Goal: Transaction & Acquisition: Purchase product/service

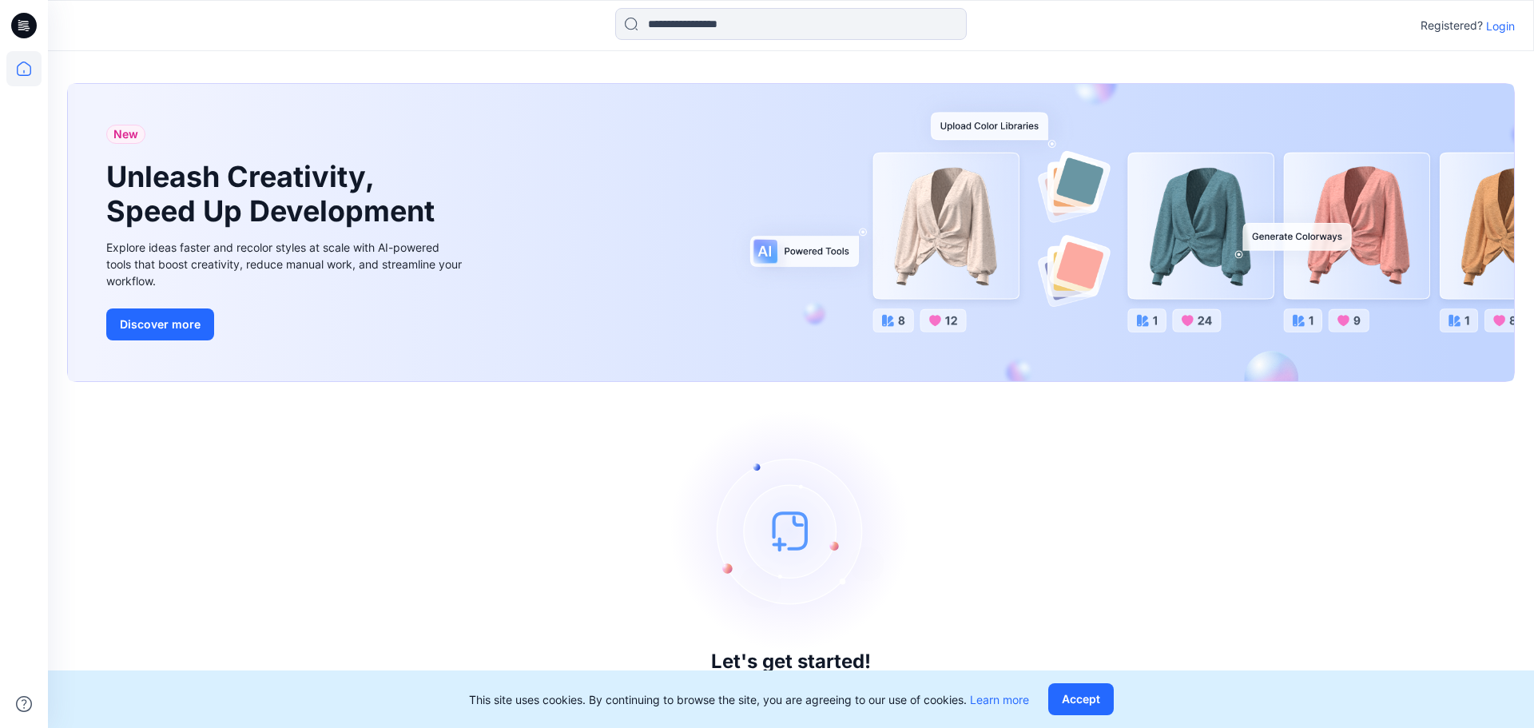
click at [1504, 30] on p "Login" at bounding box center [1500, 26] width 29 height 17
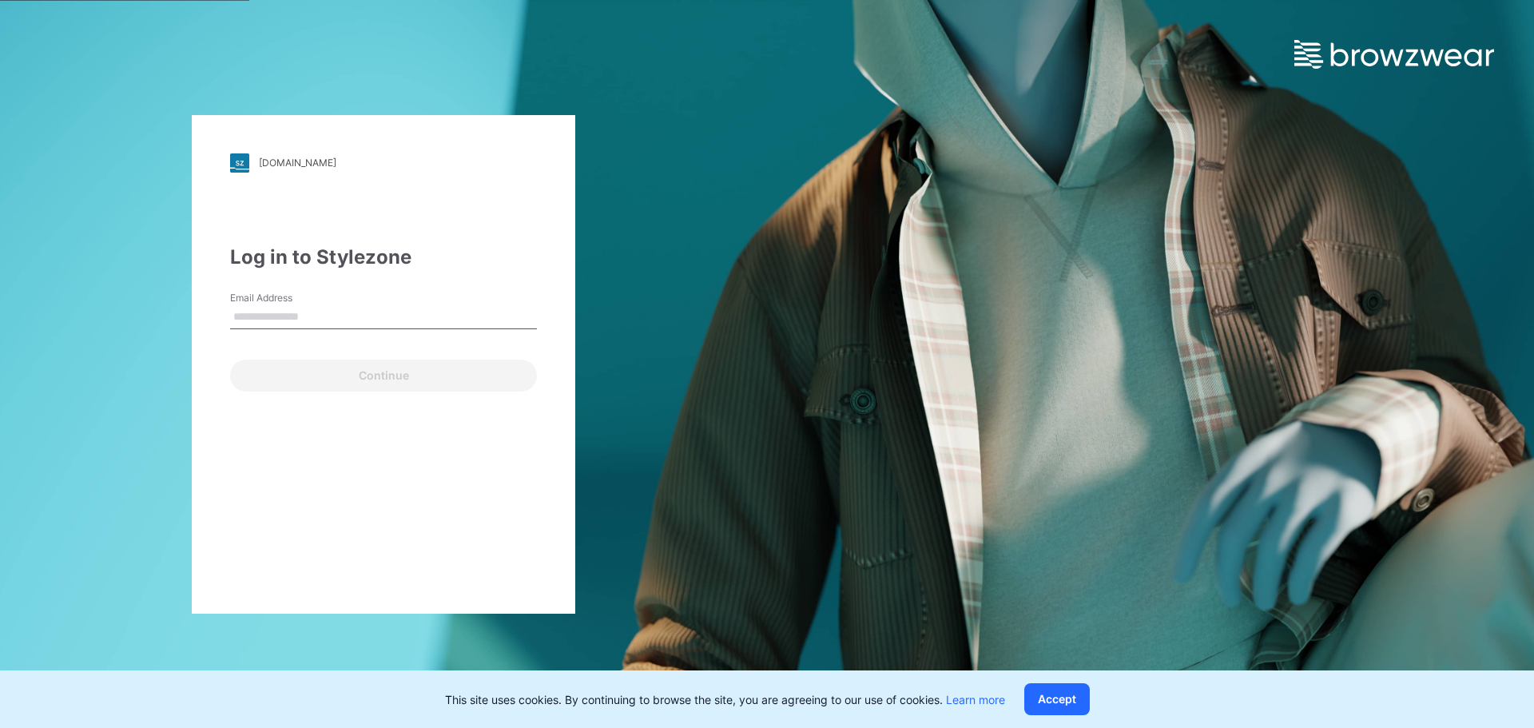
click at [312, 317] on input "Email Address" at bounding box center [383, 317] width 307 height 24
type input "**********"
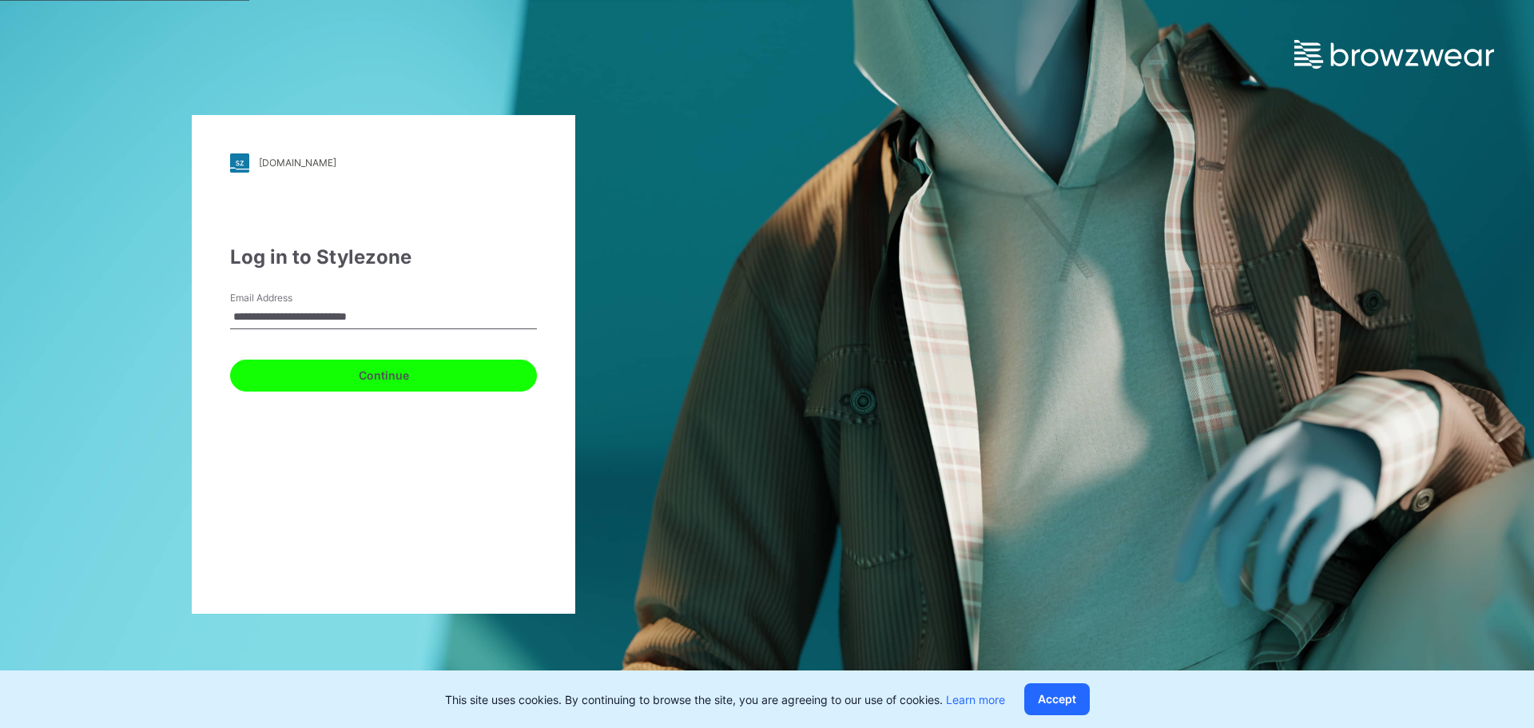
click at [349, 375] on button "Continue" at bounding box center [383, 376] width 307 height 32
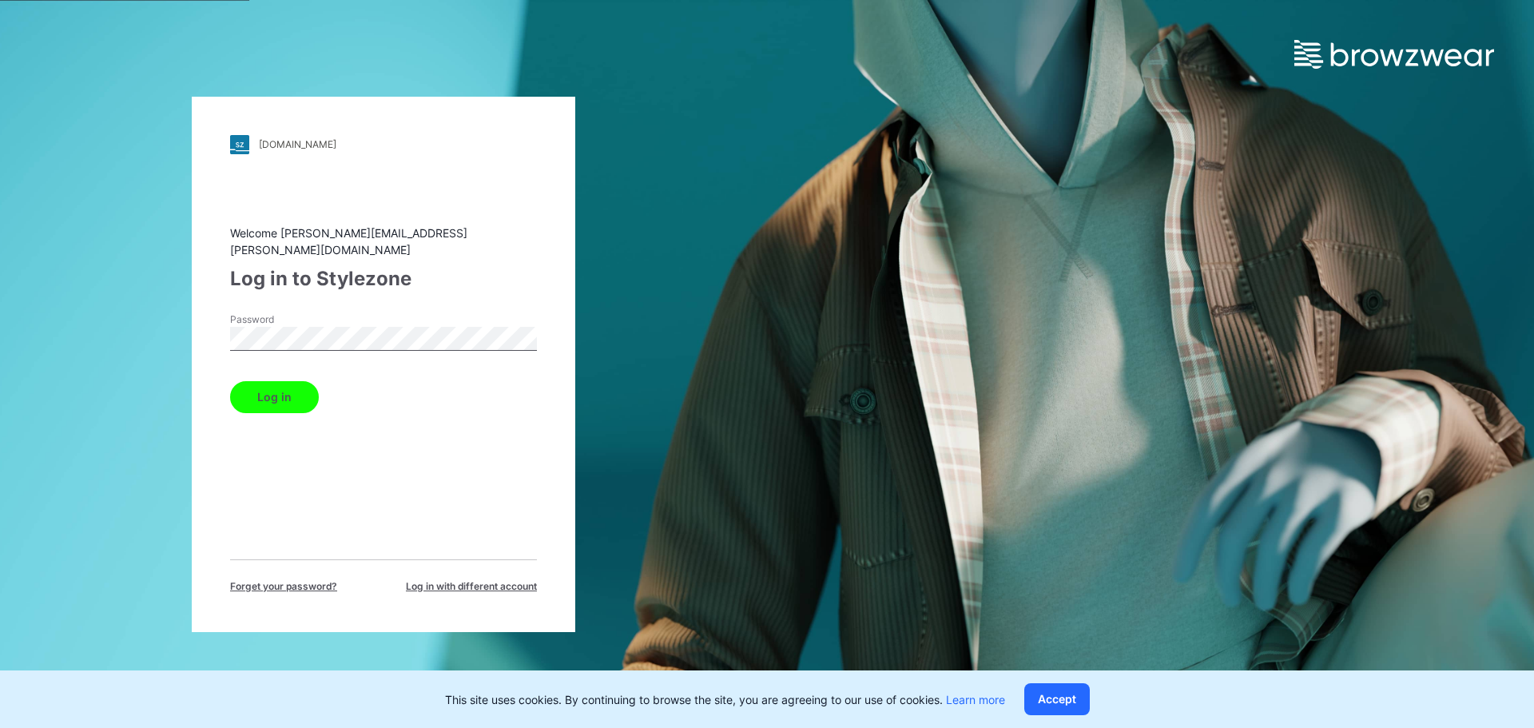
click at [261, 388] on button "Log in" at bounding box center [274, 397] width 89 height 32
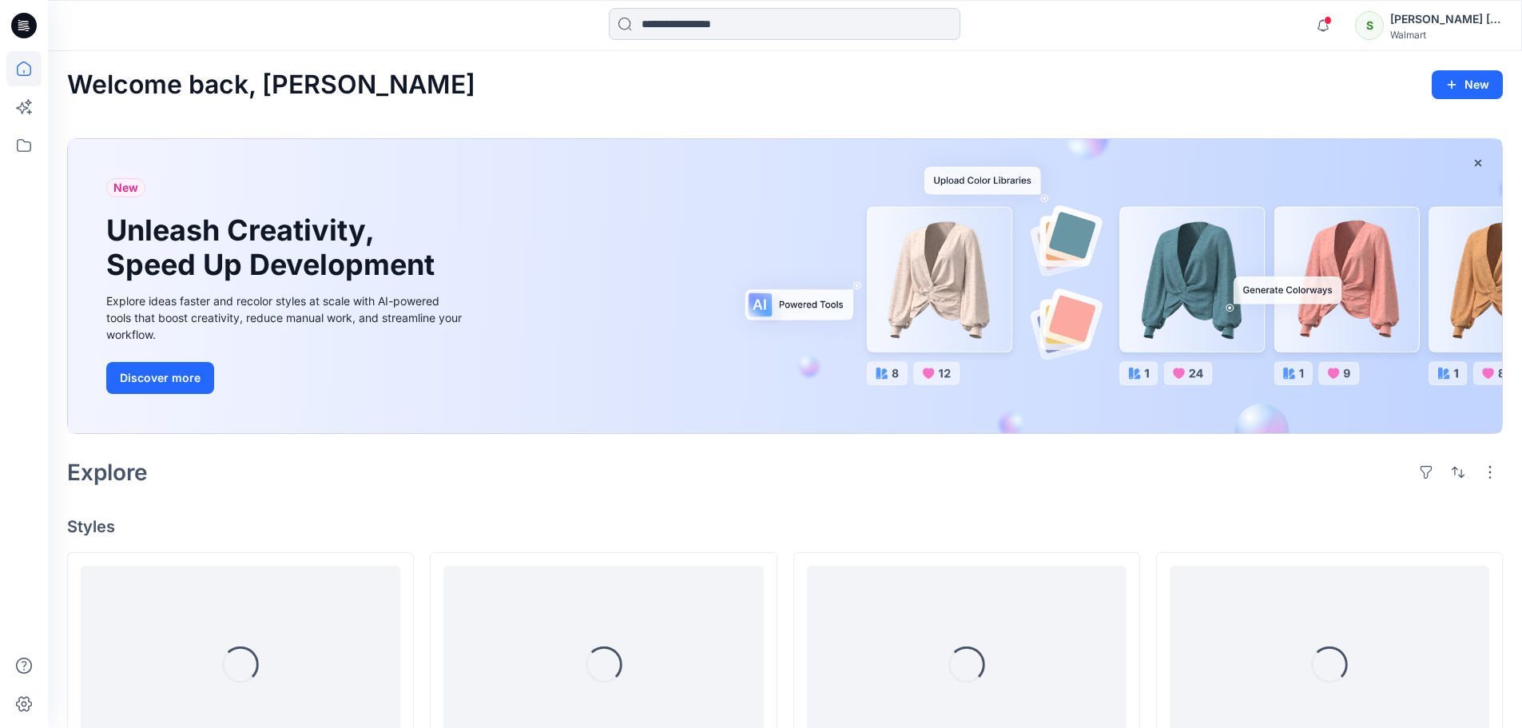
click at [768, 18] on input at bounding box center [785, 24] width 352 height 32
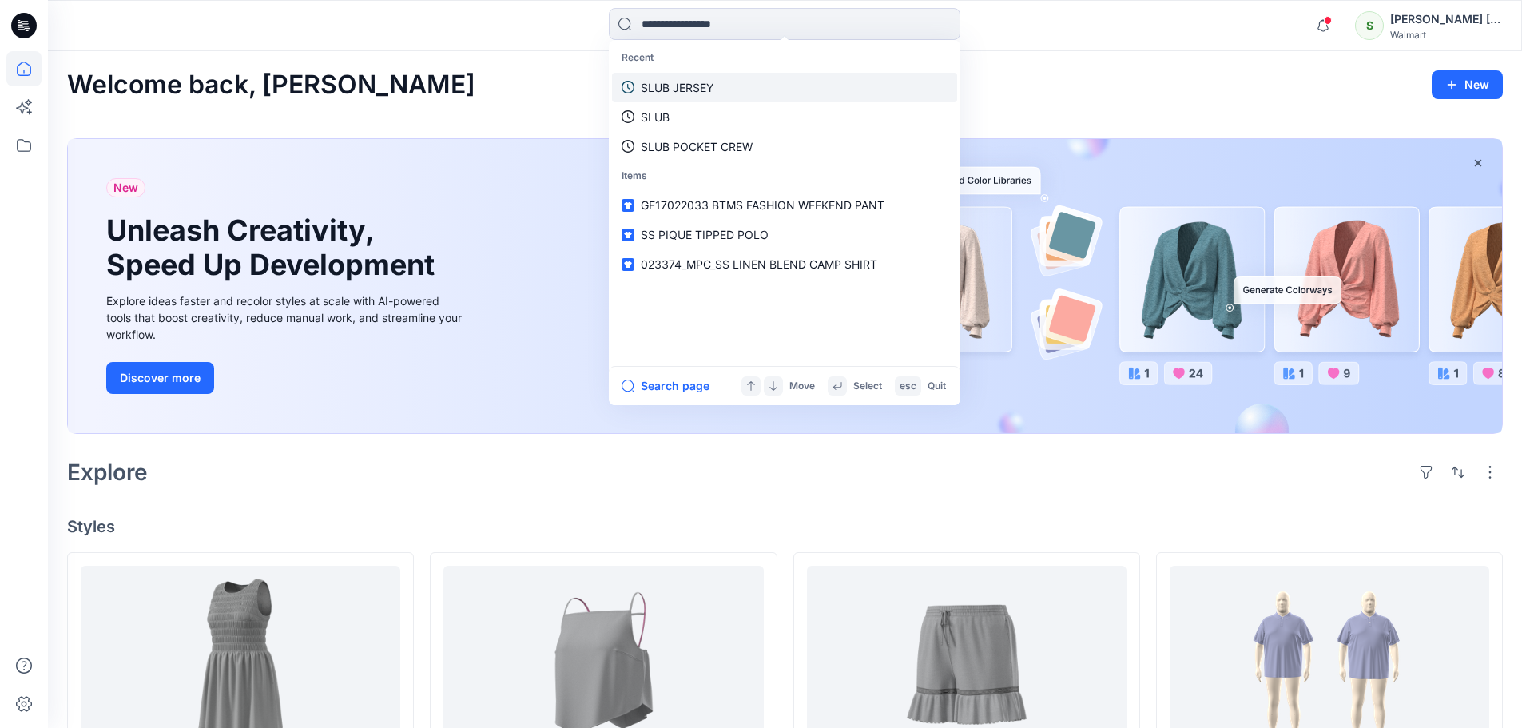
paste input "**********"
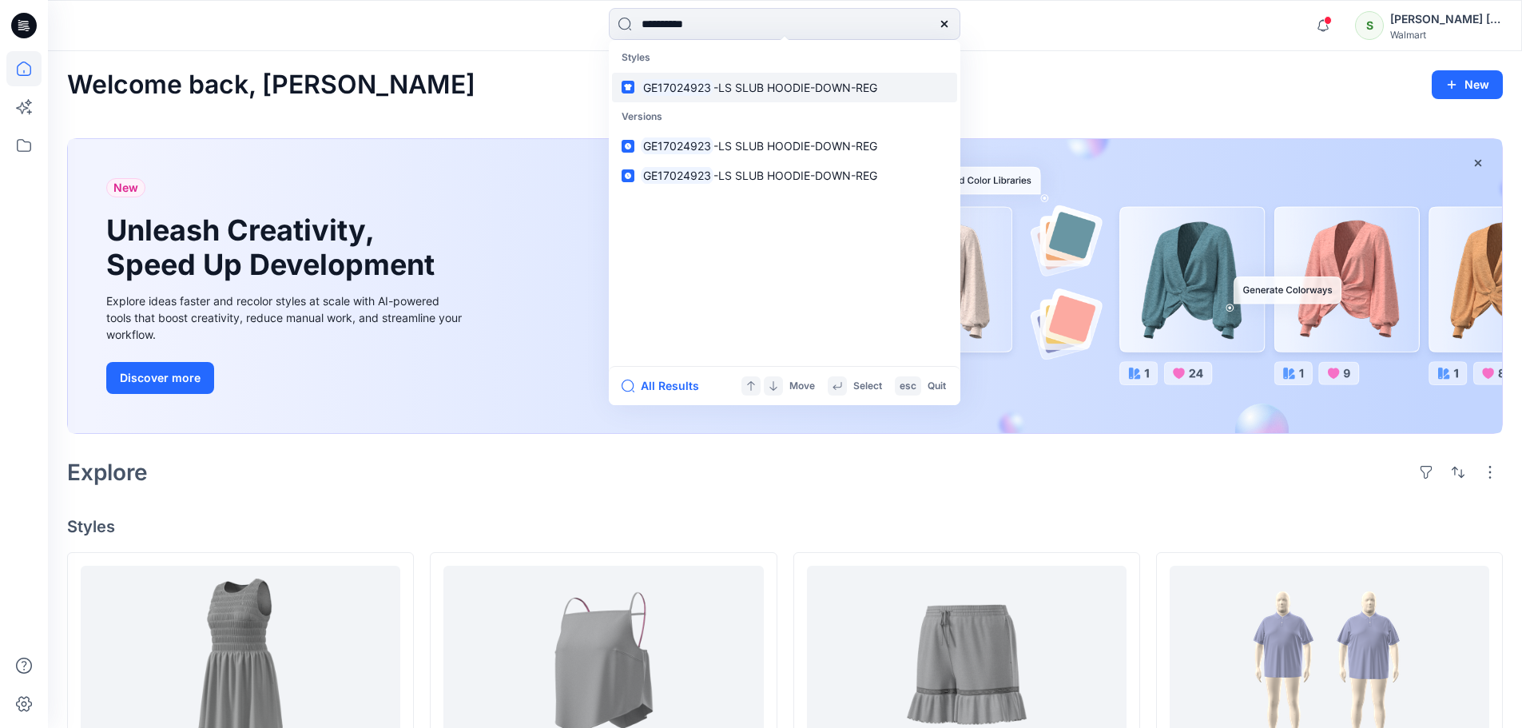
type input "**********"
click at [743, 95] on p "GE17024923 -LS SLUB HOODIE-DOWN-REG" at bounding box center [759, 87] width 236 height 17
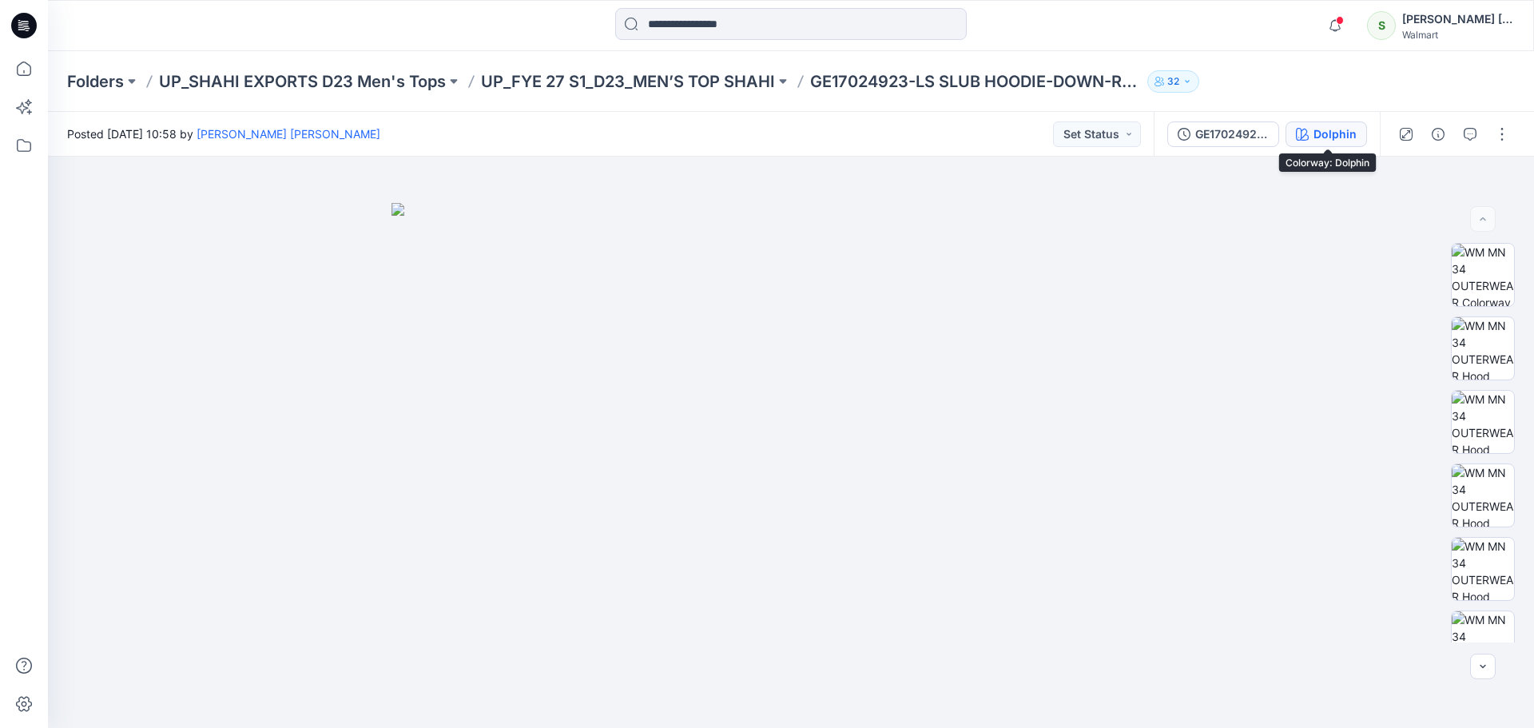
click at [1309, 139] on icon "button" at bounding box center [1302, 134] width 13 height 13
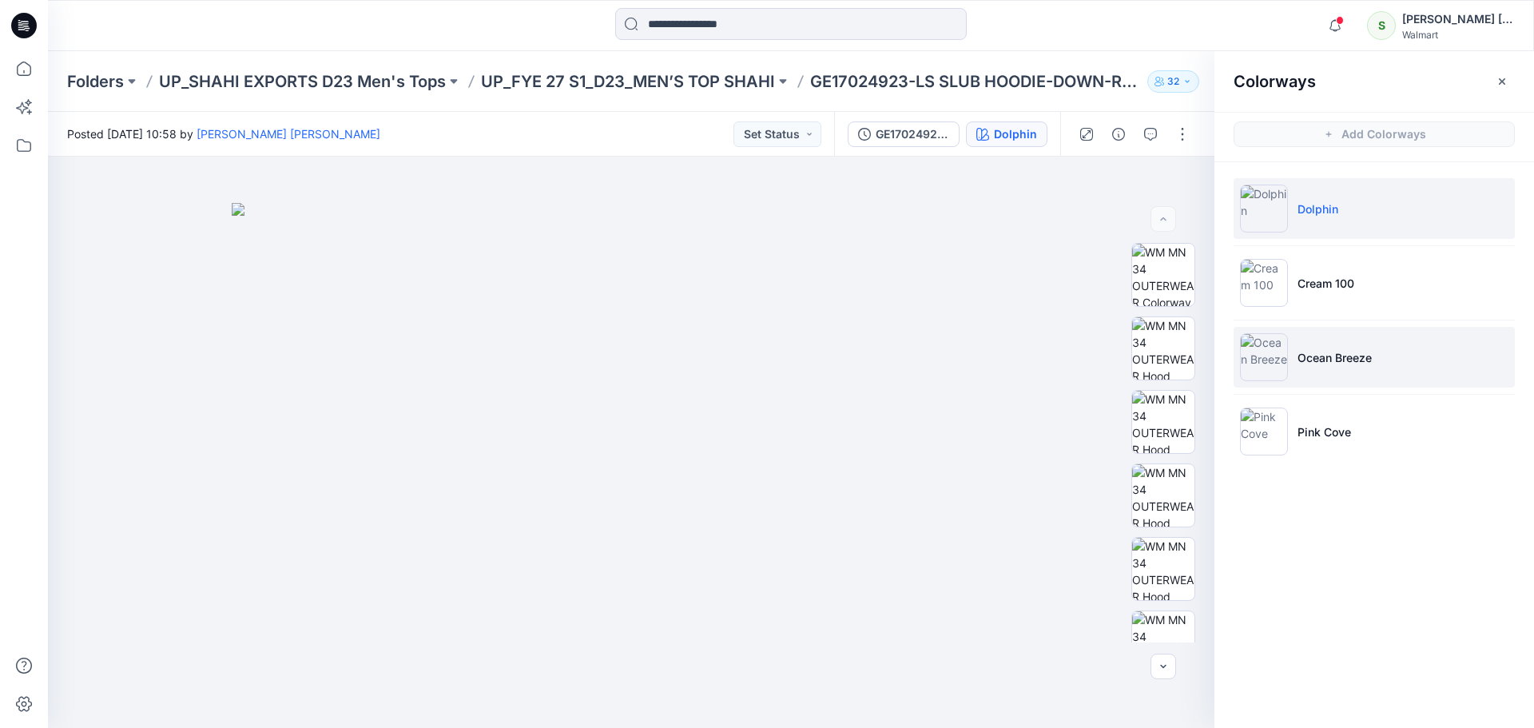
click at [1341, 364] on p "Ocean Breeze" at bounding box center [1334, 357] width 74 height 17
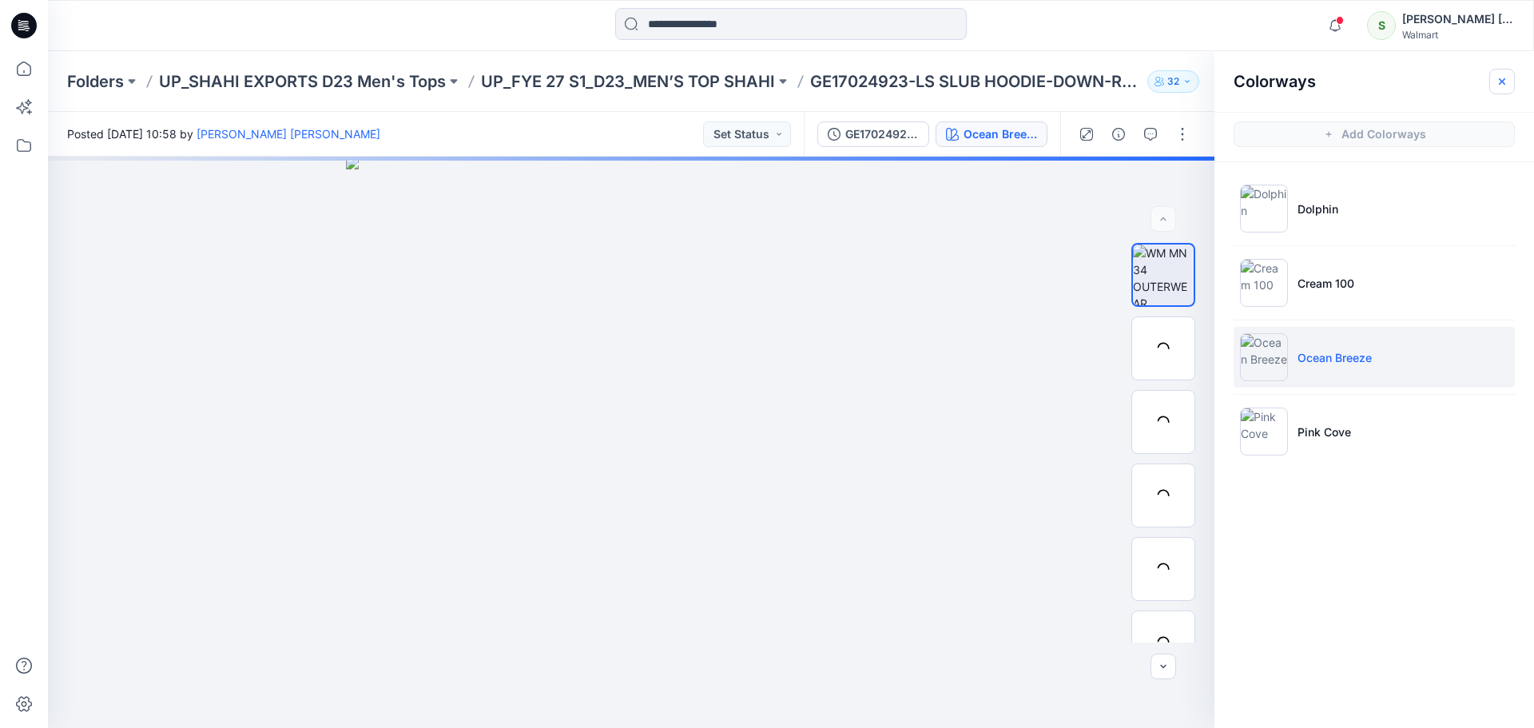
click at [1505, 74] on button "button" at bounding box center [1502, 82] width 26 height 26
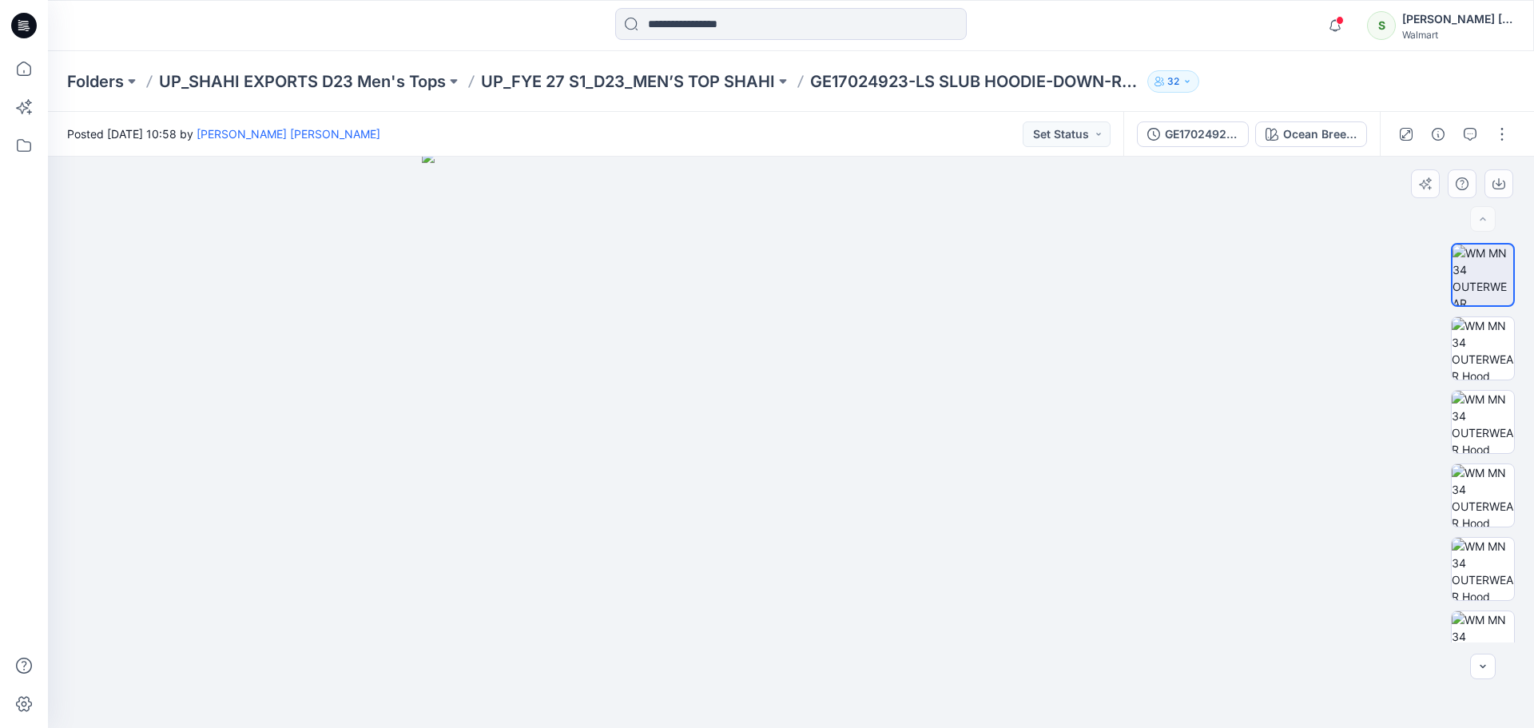
drag, startPoint x: 824, startPoint y: 373, endPoint x: 813, endPoint y: 455, distance: 82.2
click at [813, 455] on img at bounding box center [791, 439] width 738 height 578
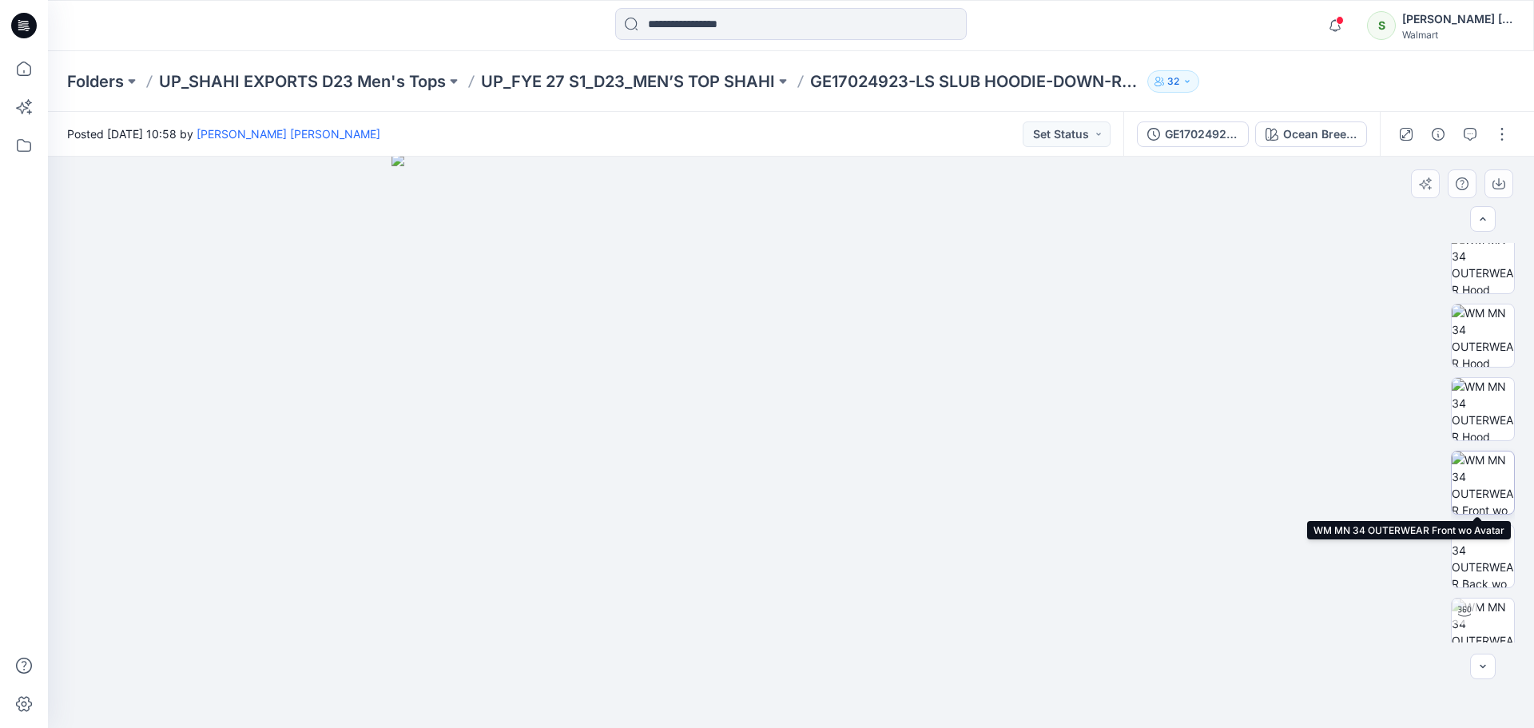
click at [1492, 474] on img at bounding box center [1483, 482] width 62 height 62
drag, startPoint x: 809, startPoint y: 316, endPoint x: 773, endPoint y: 495, distance: 182.4
click at [773, 495] on img at bounding box center [791, 442] width 776 height 571
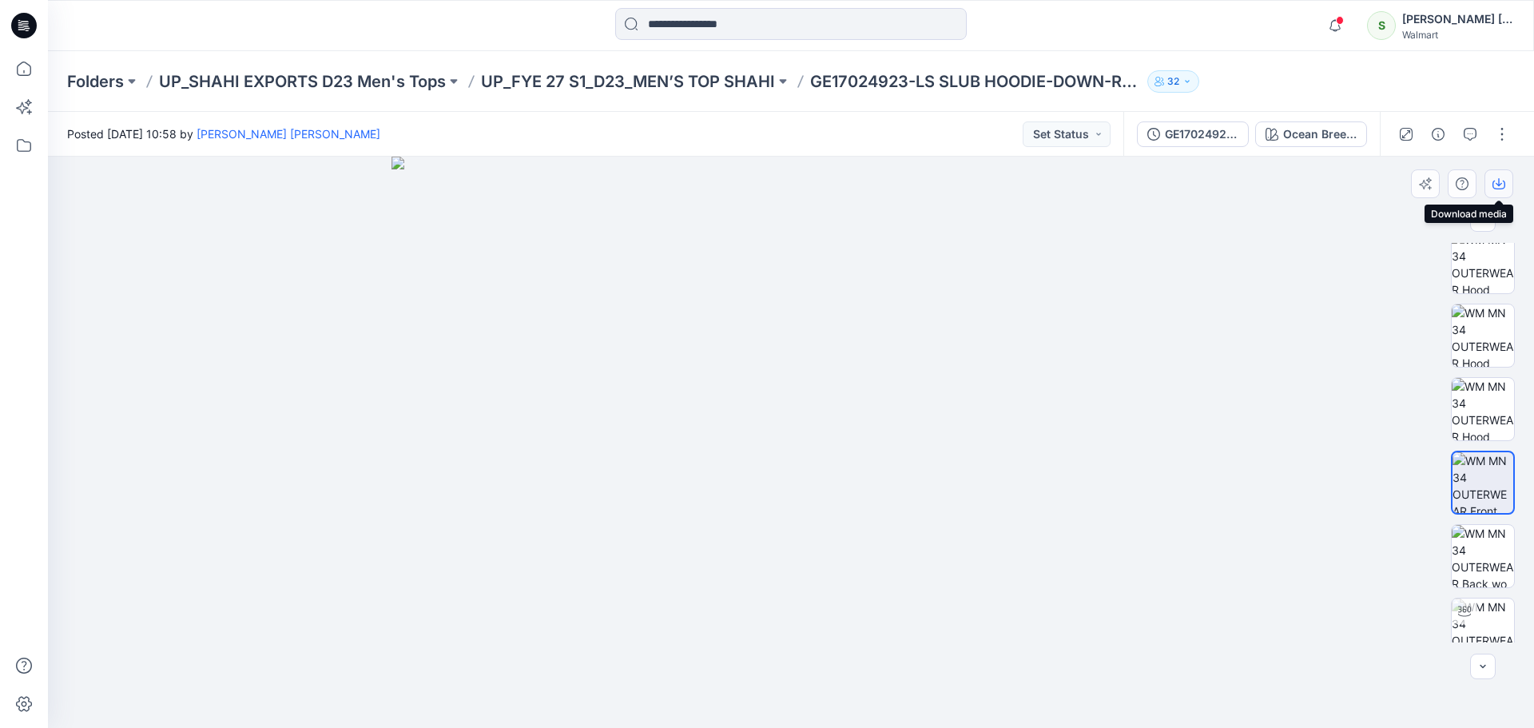
click at [1506, 186] on button "button" at bounding box center [1498, 183] width 29 height 29
click at [1219, 302] on div at bounding box center [791, 442] width 1486 height 571
drag, startPoint x: 825, startPoint y: 419, endPoint x: 916, endPoint y: 457, distance: 98.5
click at [916, 457] on img at bounding box center [790, 442] width 799 height 571
drag, startPoint x: 883, startPoint y: 470, endPoint x: 856, endPoint y: 481, distance: 29.4
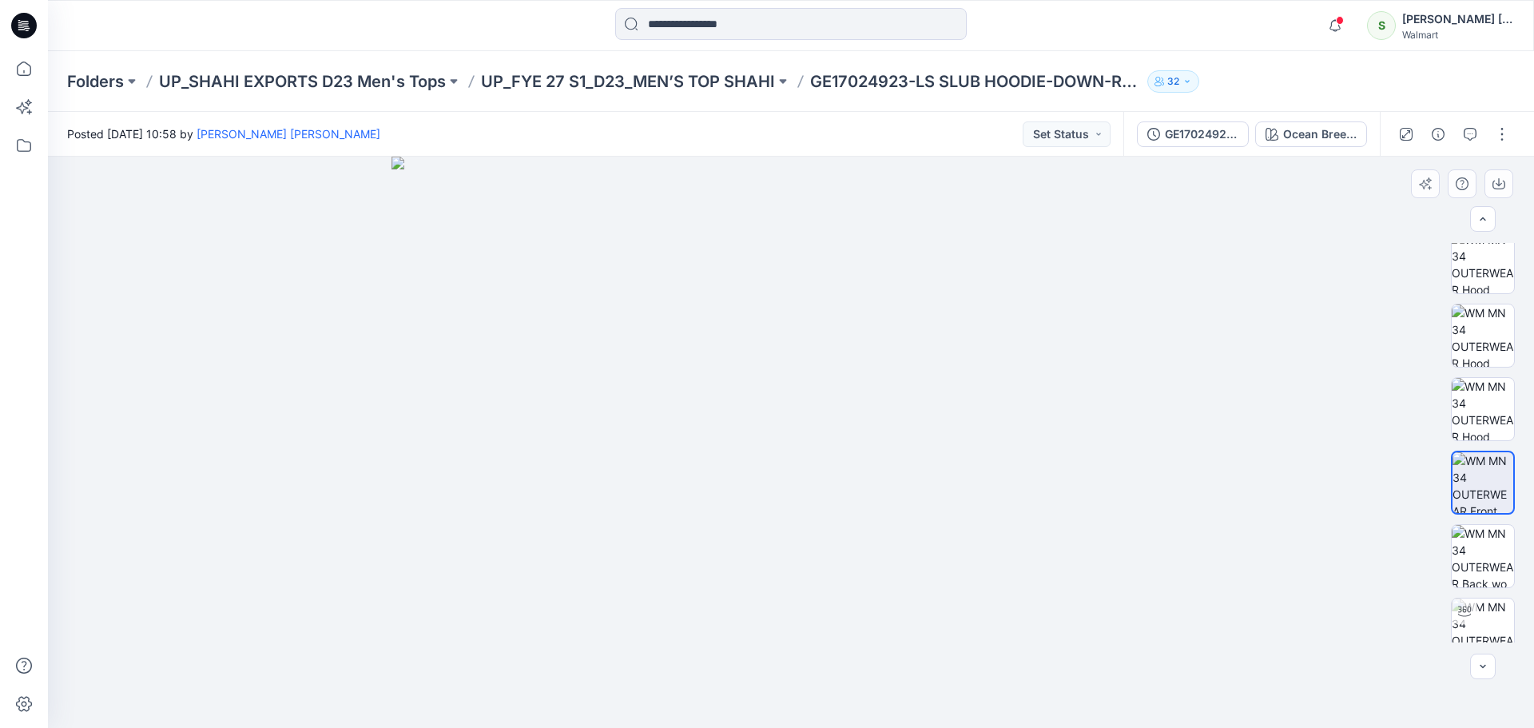
click at [856, 481] on img at bounding box center [790, 442] width 799 height 571
click at [867, 185] on img at bounding box center [790, 442] width 799 height 571
